Goal: Task Accomplishment & Management: Use online tool/utility

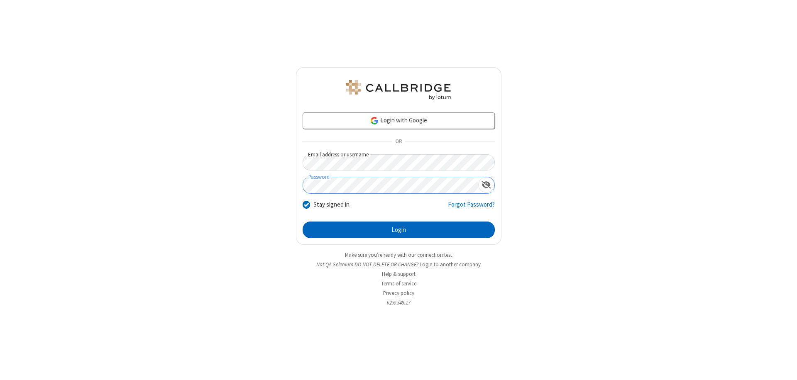
click at [398, 230] on button "Login" at bounding box center [399, 230] width 192 height 17
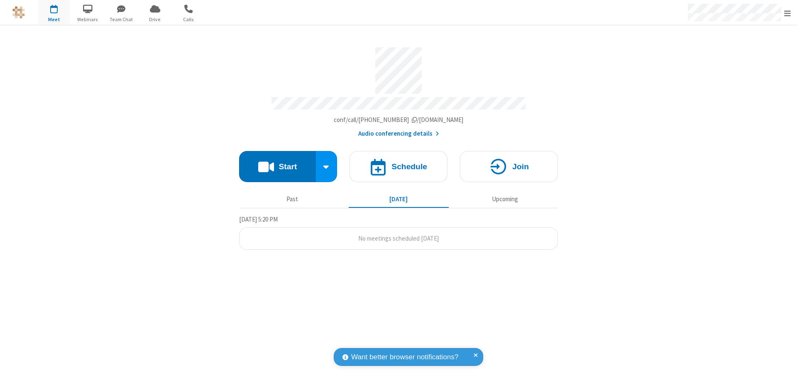
click at [277, 163] on button "Start" at bounding box center [277, 166] width 77 height 31
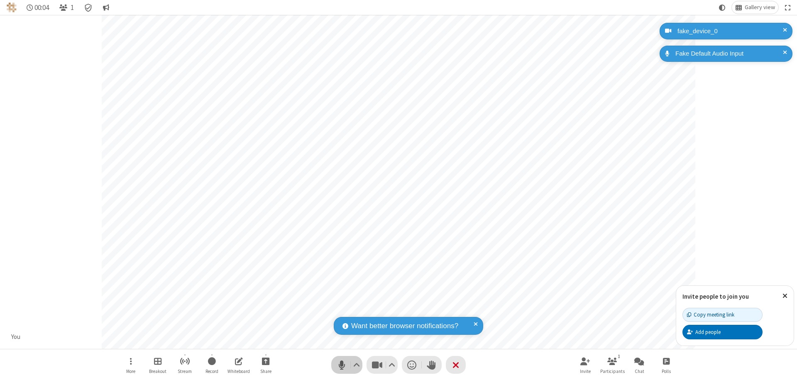
click at [342, 365] on span "Mute (⌘+Shift+A)" at bounding box center [341, 365] width 12 height 12
click at [342, 365] on span "Unmute (⌘+Shift+A)" at bounding box center [341, 365] width 12 height 12
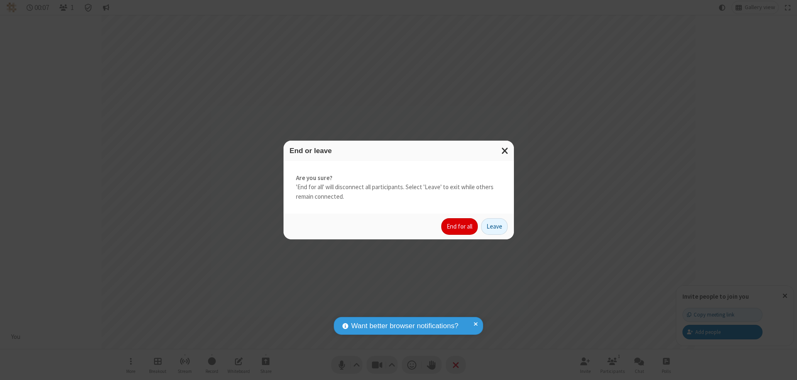
click at [460, 227] on button "End for all" at bounding box center [459, 226] width 37 height 17
